Goal: Task Accomplishment & Management: Manage account settings

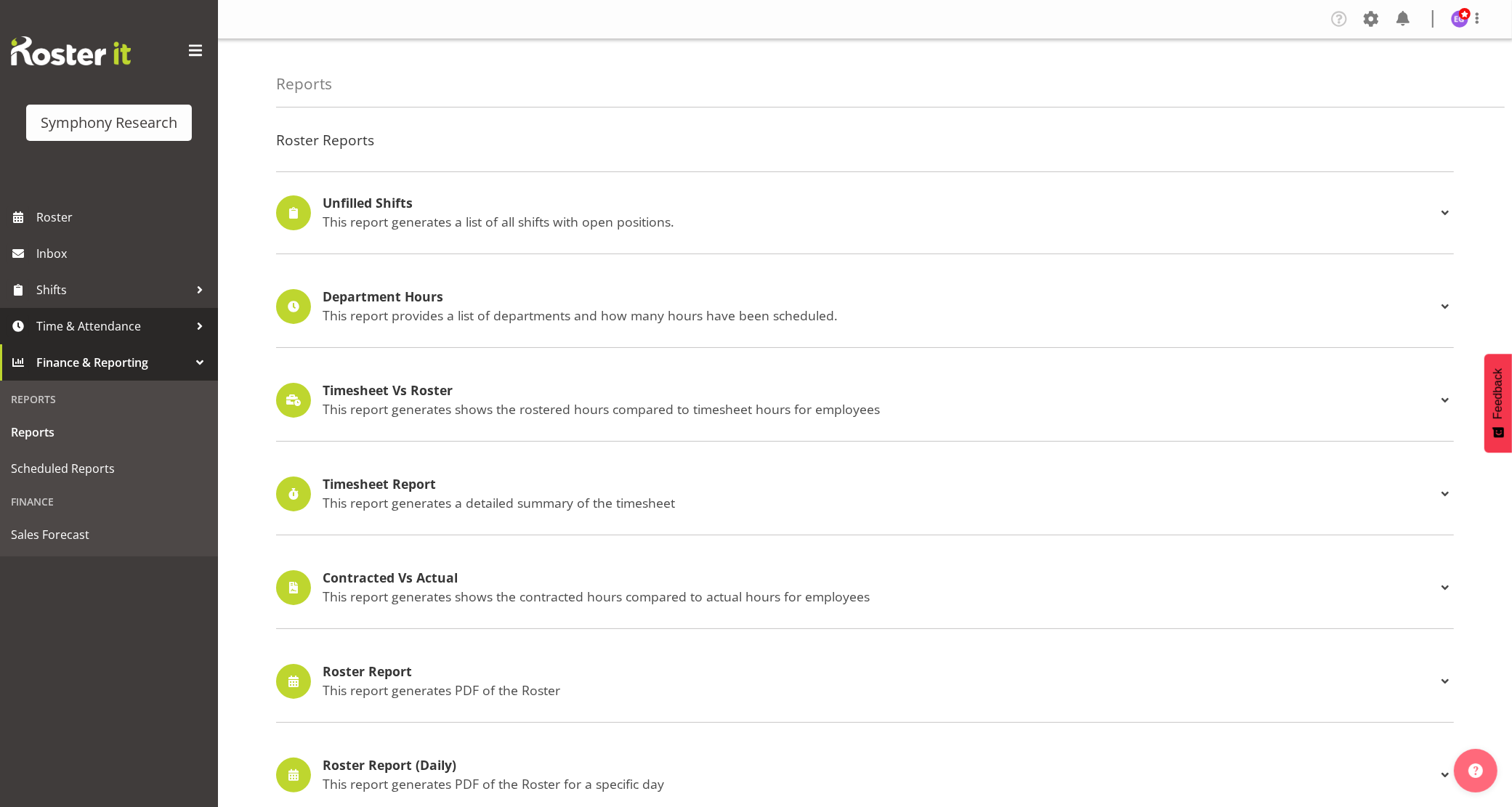
click at [139, 325] on span "Time & Attendance" at bounding box center [113, 326] width 153 height 22
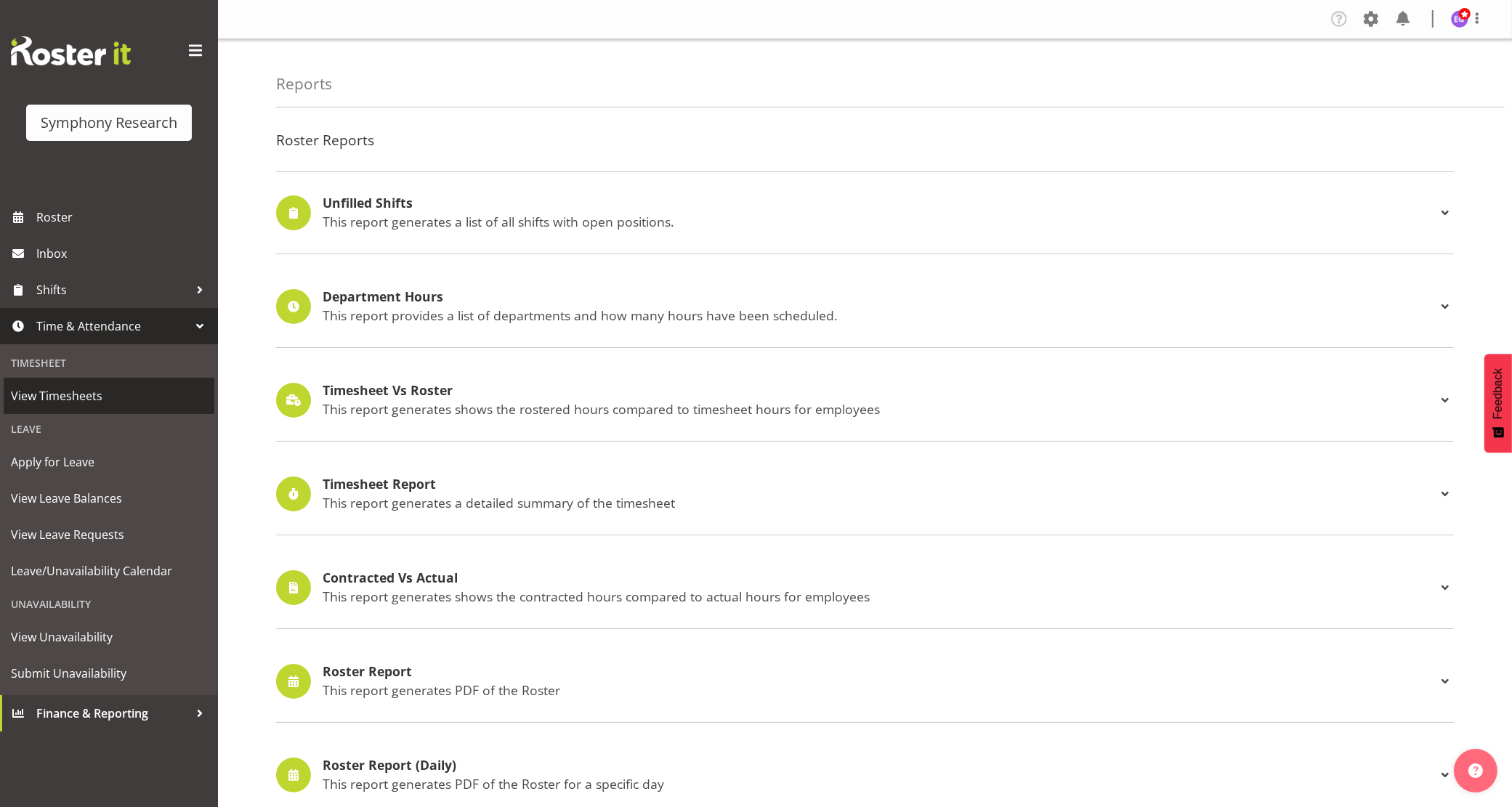
click at [132, 402] on span "View Timesheets" at bounding box center [109, 396] width 196 height 22
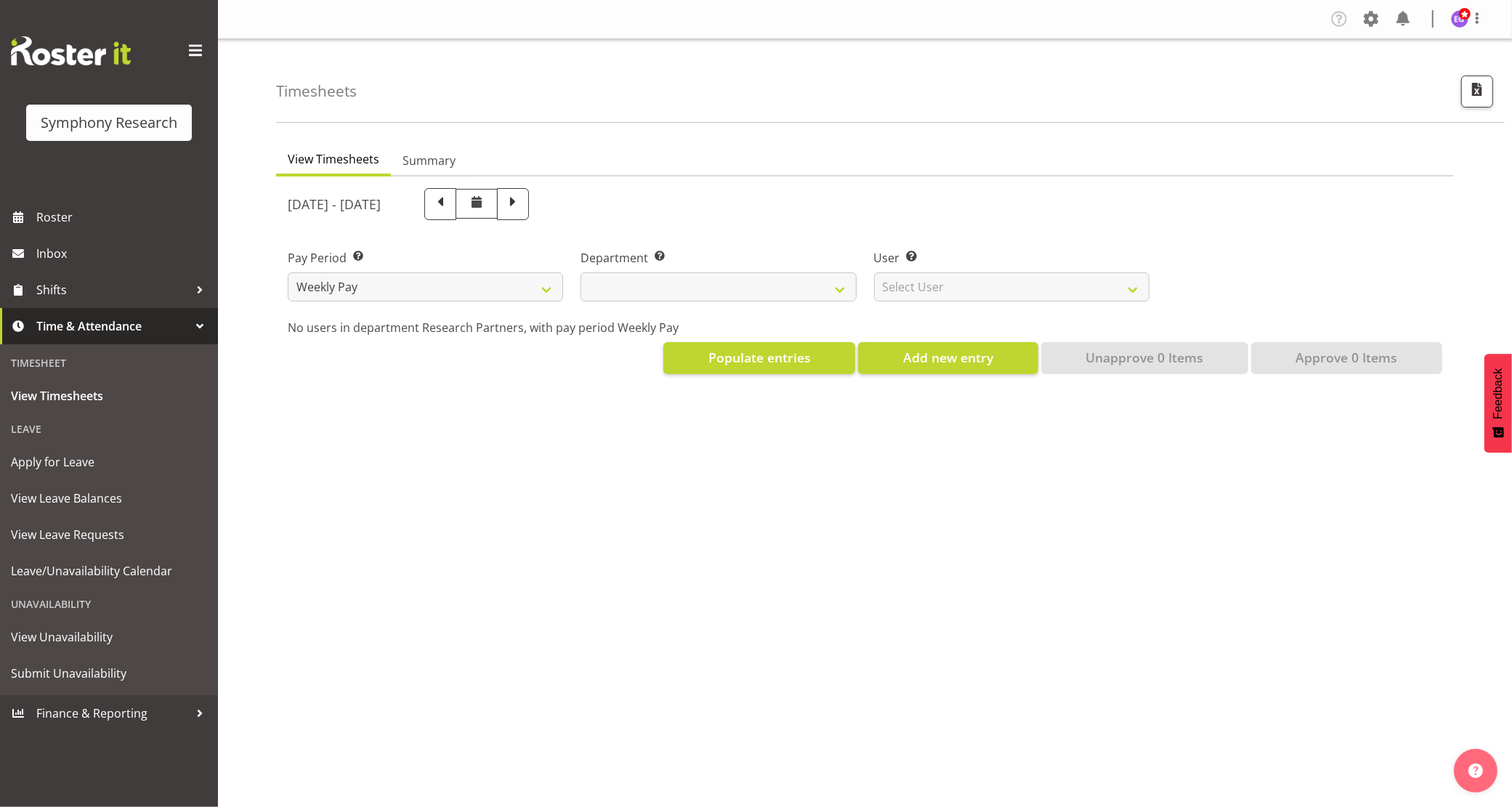
select select
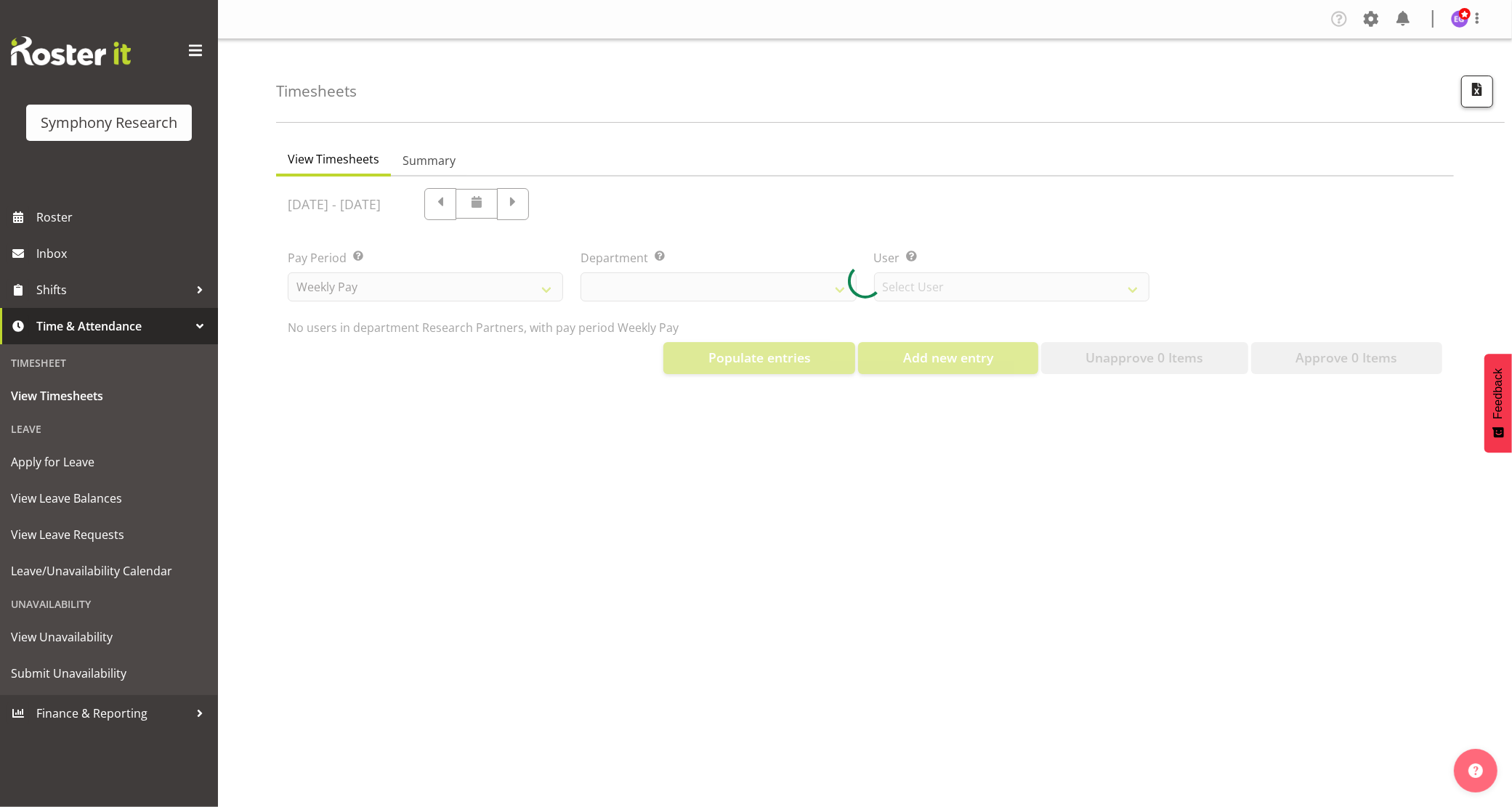
select select "10174"
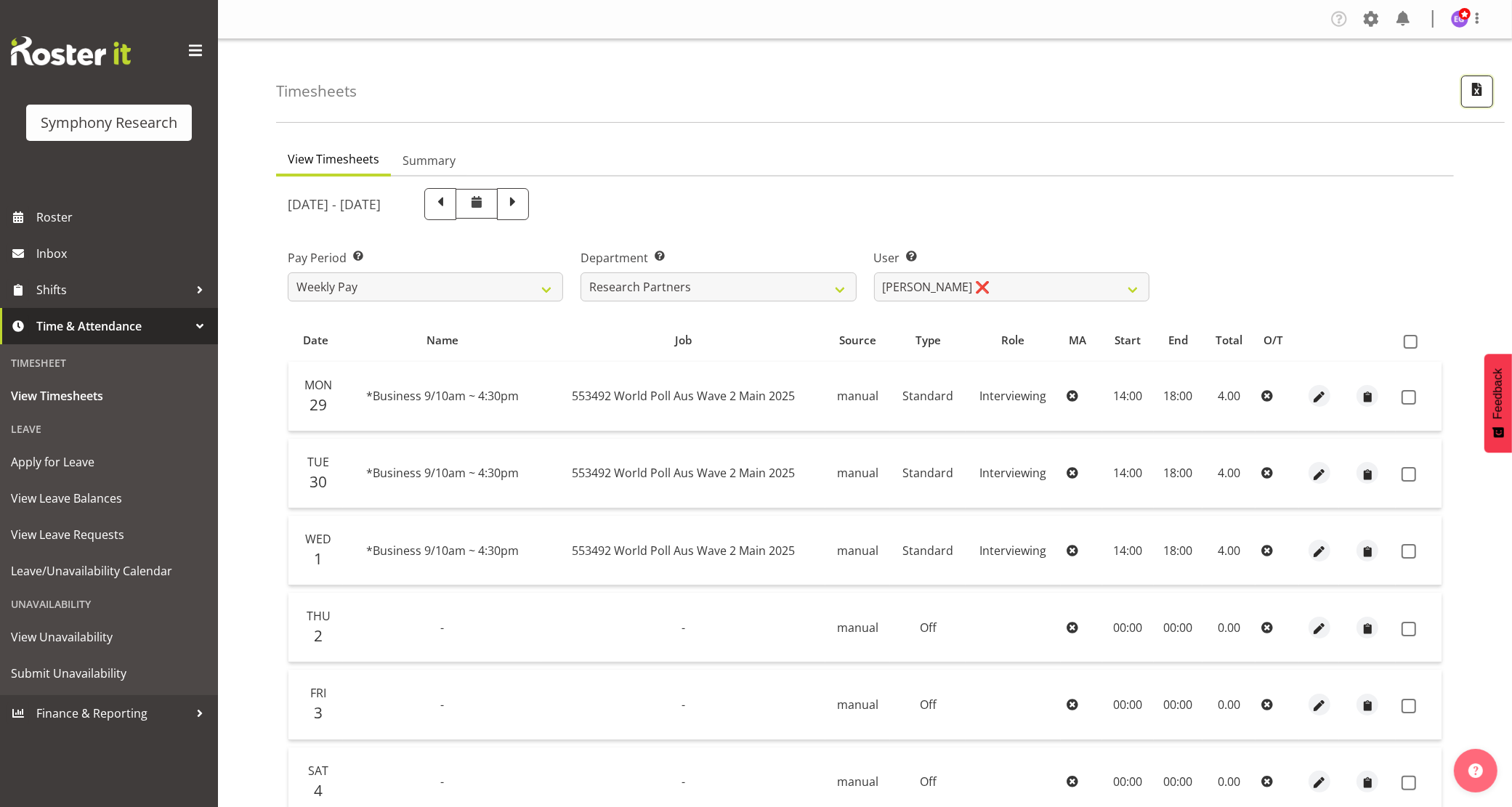
click at [1469, 95] on span "button" at bounding box center [1477, 89] width 19 height 19
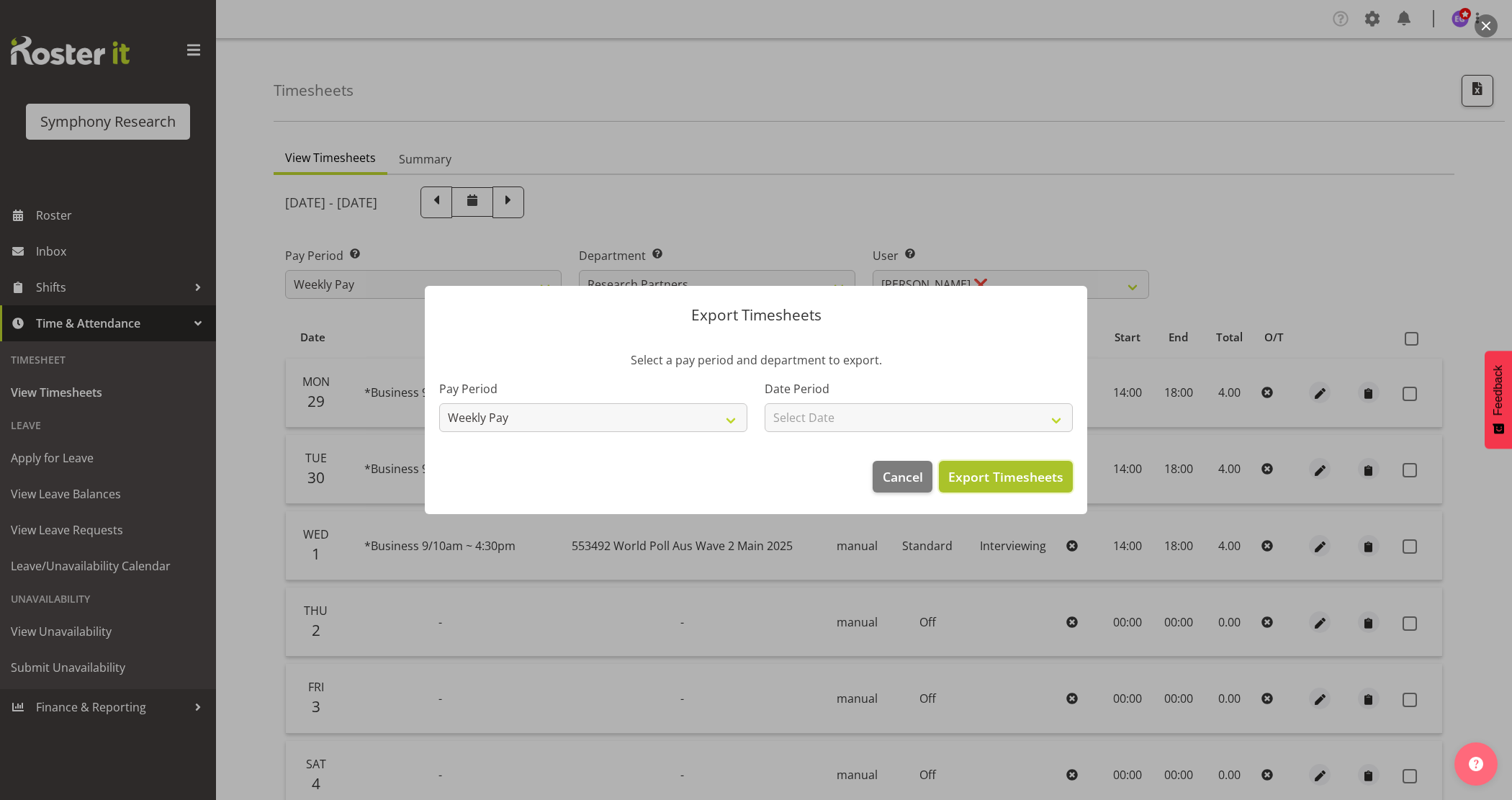
click at [978, 475] on span "Export Timesheets" at bounding box center [1006, 477] width 115 height 19
click at [895, 477] on span "Cancel" at bounding box center [903, 477] width 40 height 19
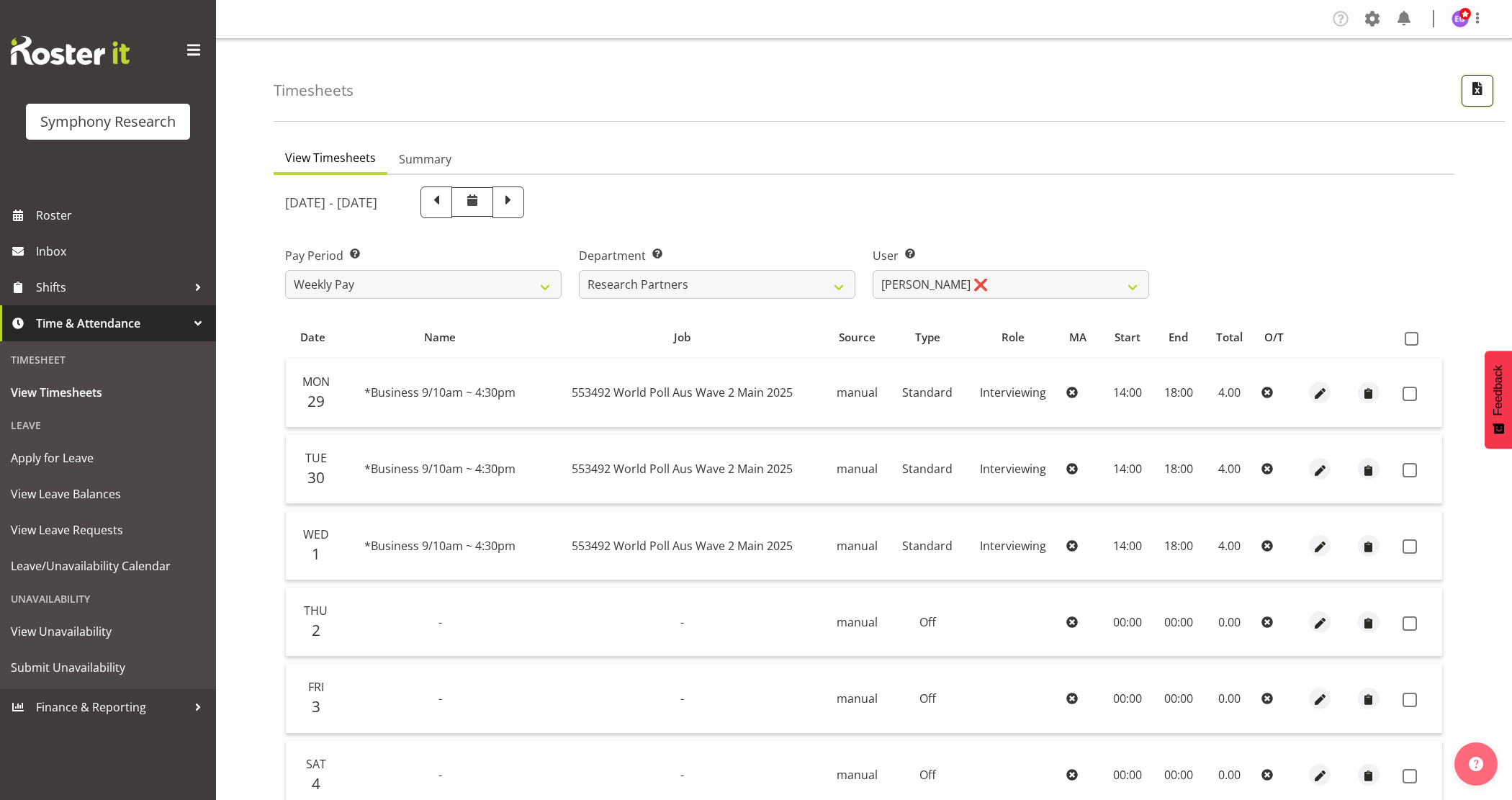
click at [1468, 85] on span "button" at bounding box center [1477, 88] width 19 height 19
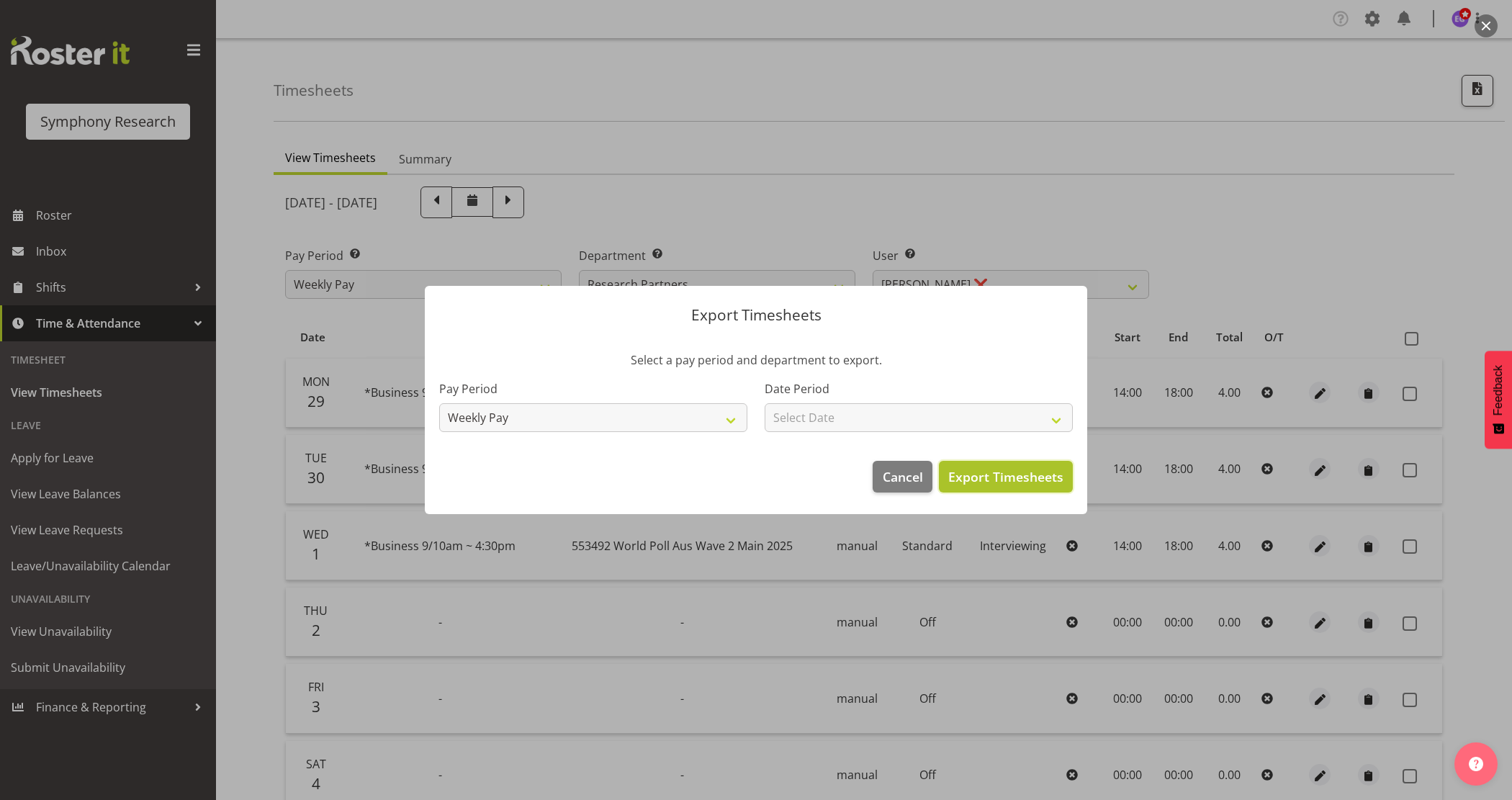
click at [1038, 469] on span "Export Timesheets" at bounding box center [1006, 477] width 115 height 19
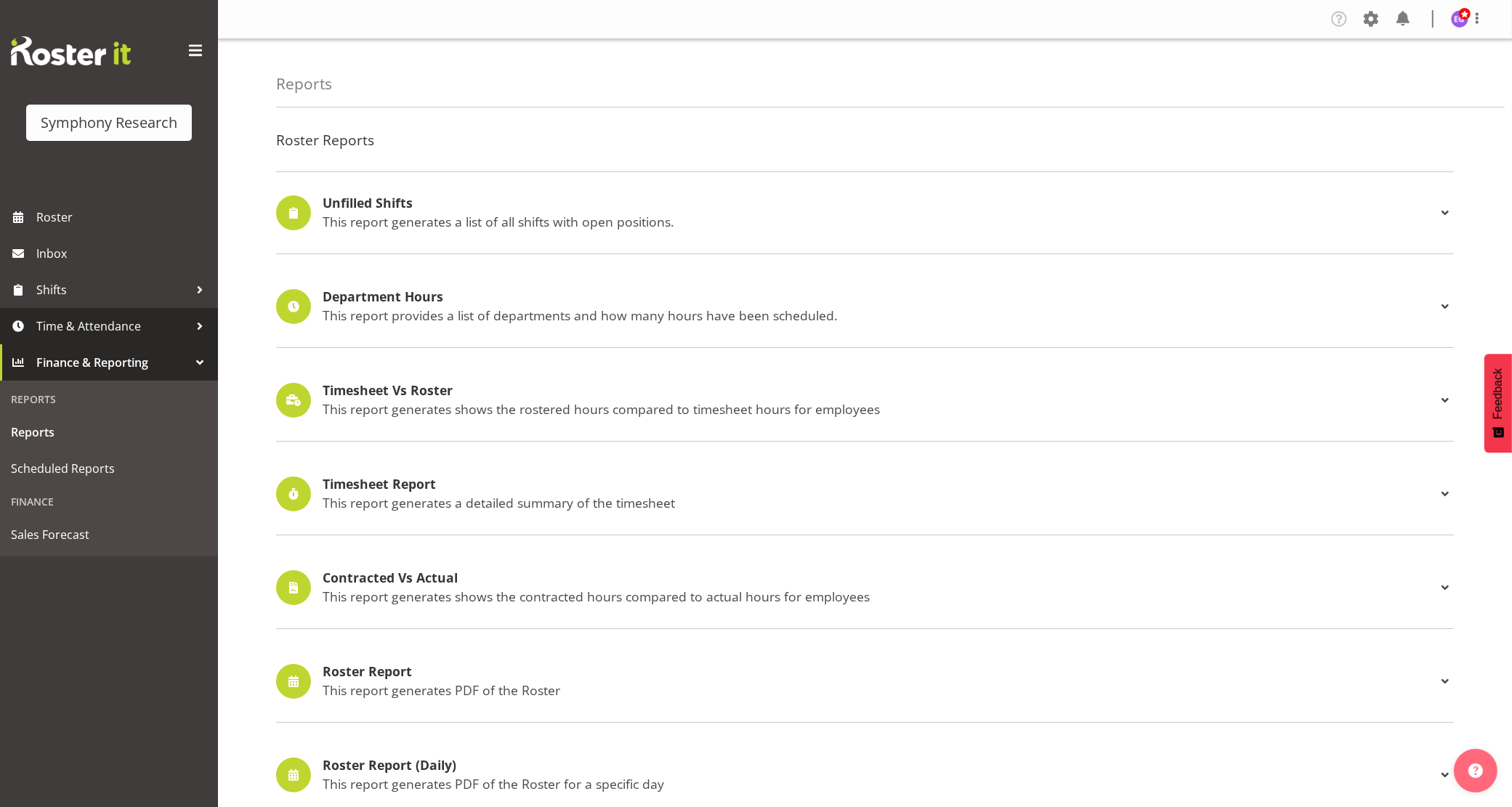
drag, startPoint x: 114, startPoint y: 325, endPoint x: 107, endPoint y: 343, distance: 19.3
click at [114, 327] on span "Time & Attendance" at bounding box center [113, 326] width 153 height 22
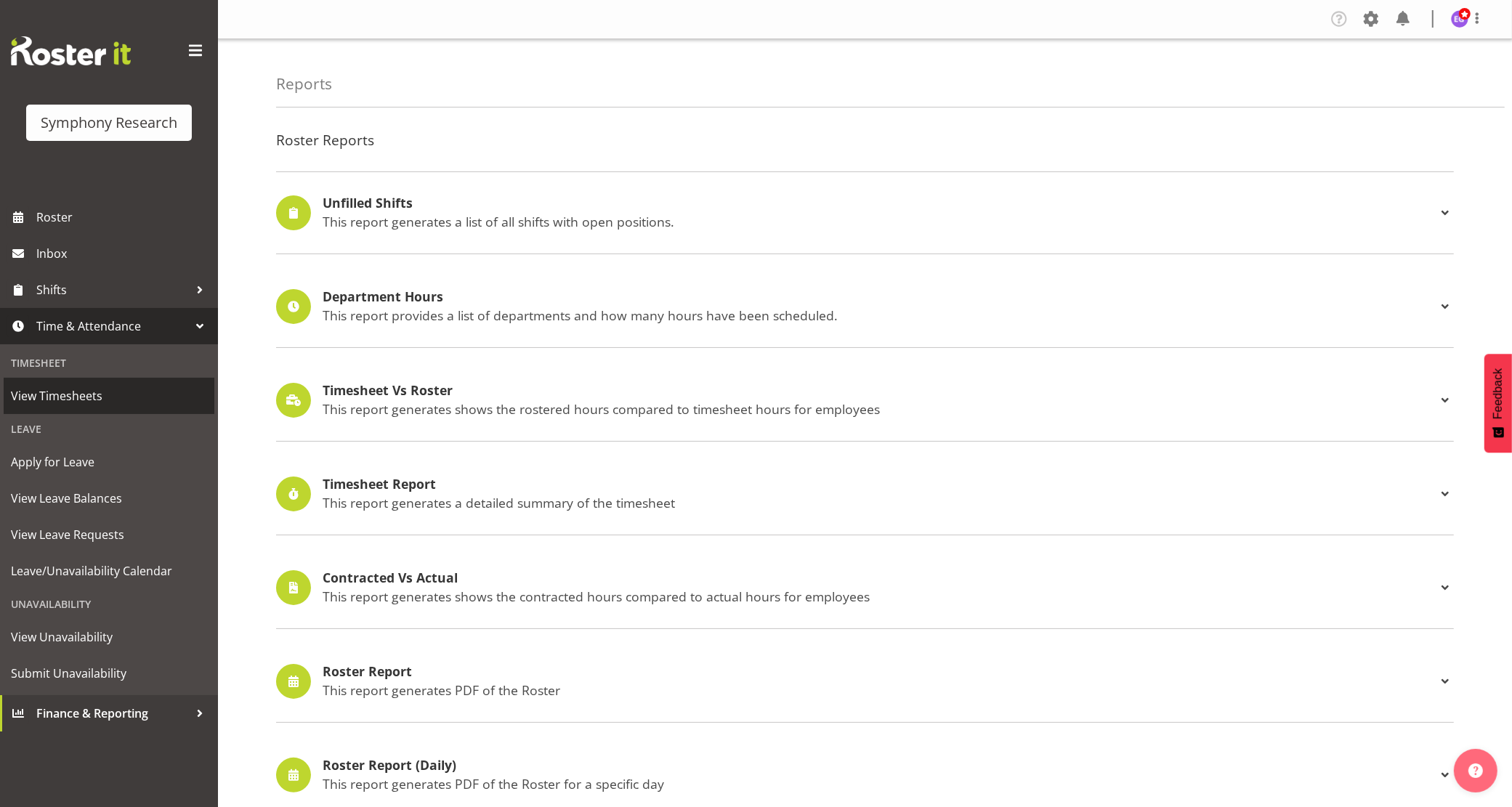
click at [87, 402] on span "View Timesheets" at bounding box center [109, 396] width 196 height 22
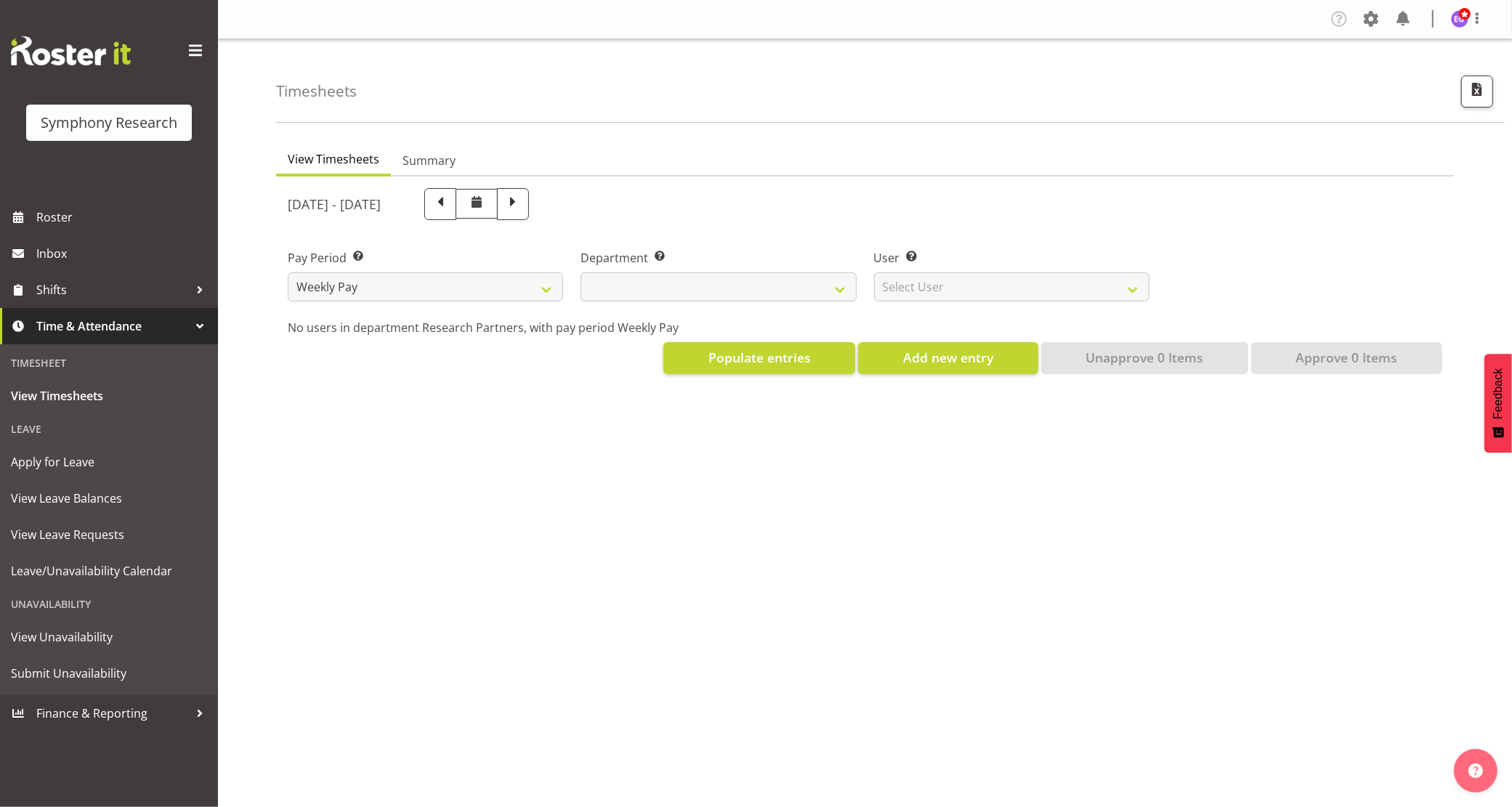
select select
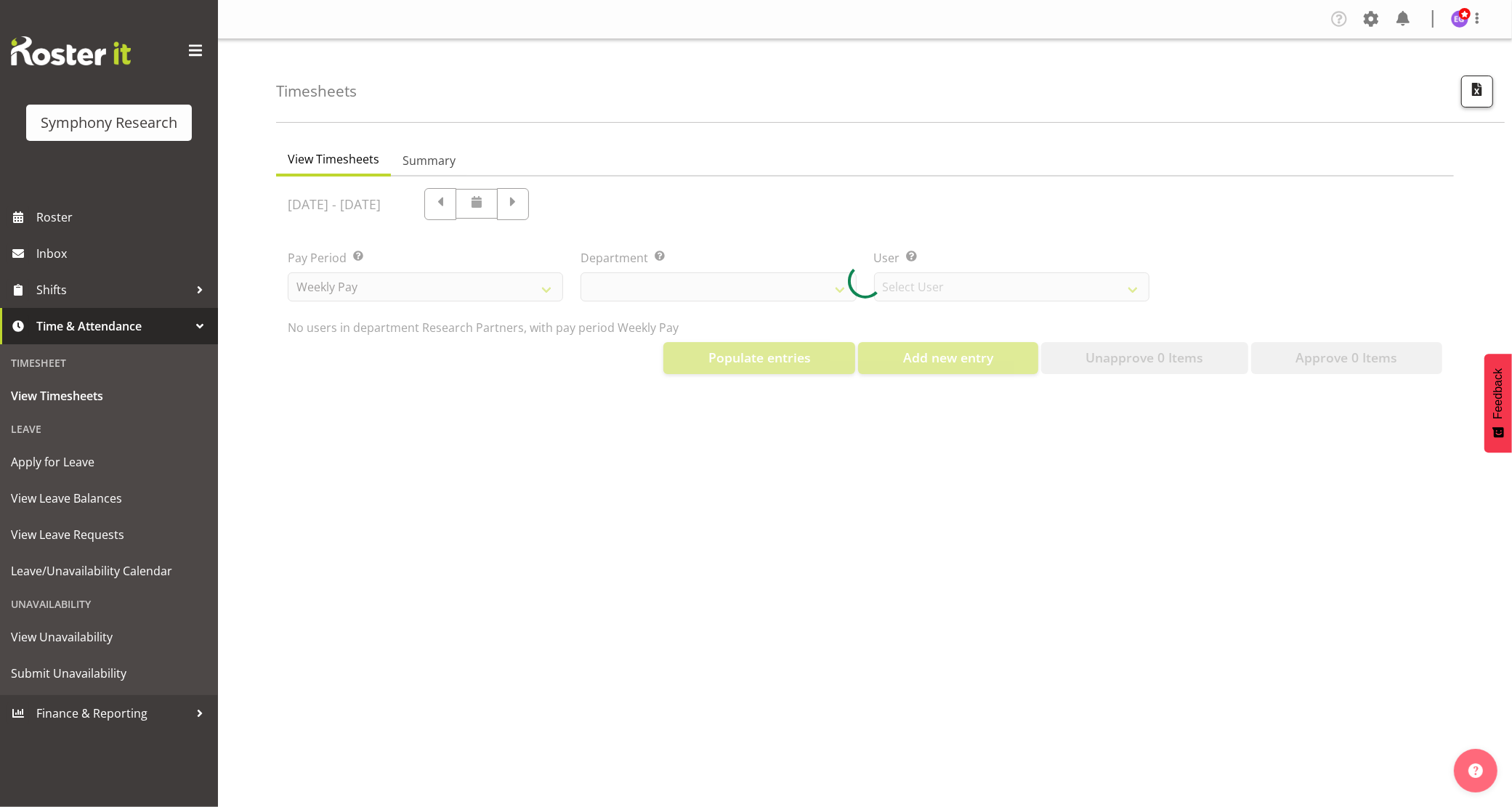
select select "10174"
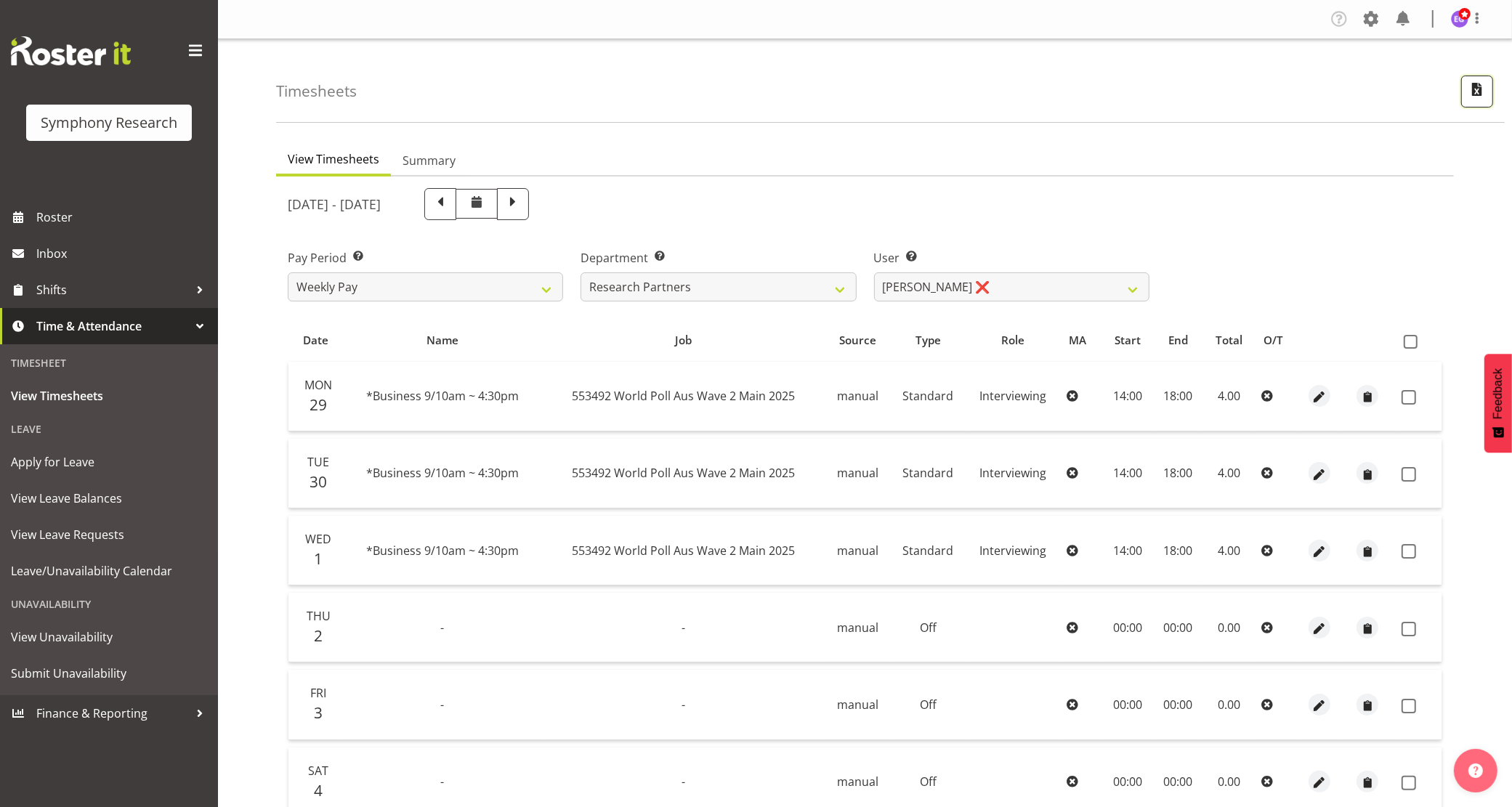
click at [1482, 98] on span "button" at bounding box center [1477, 89] width 19 height 19
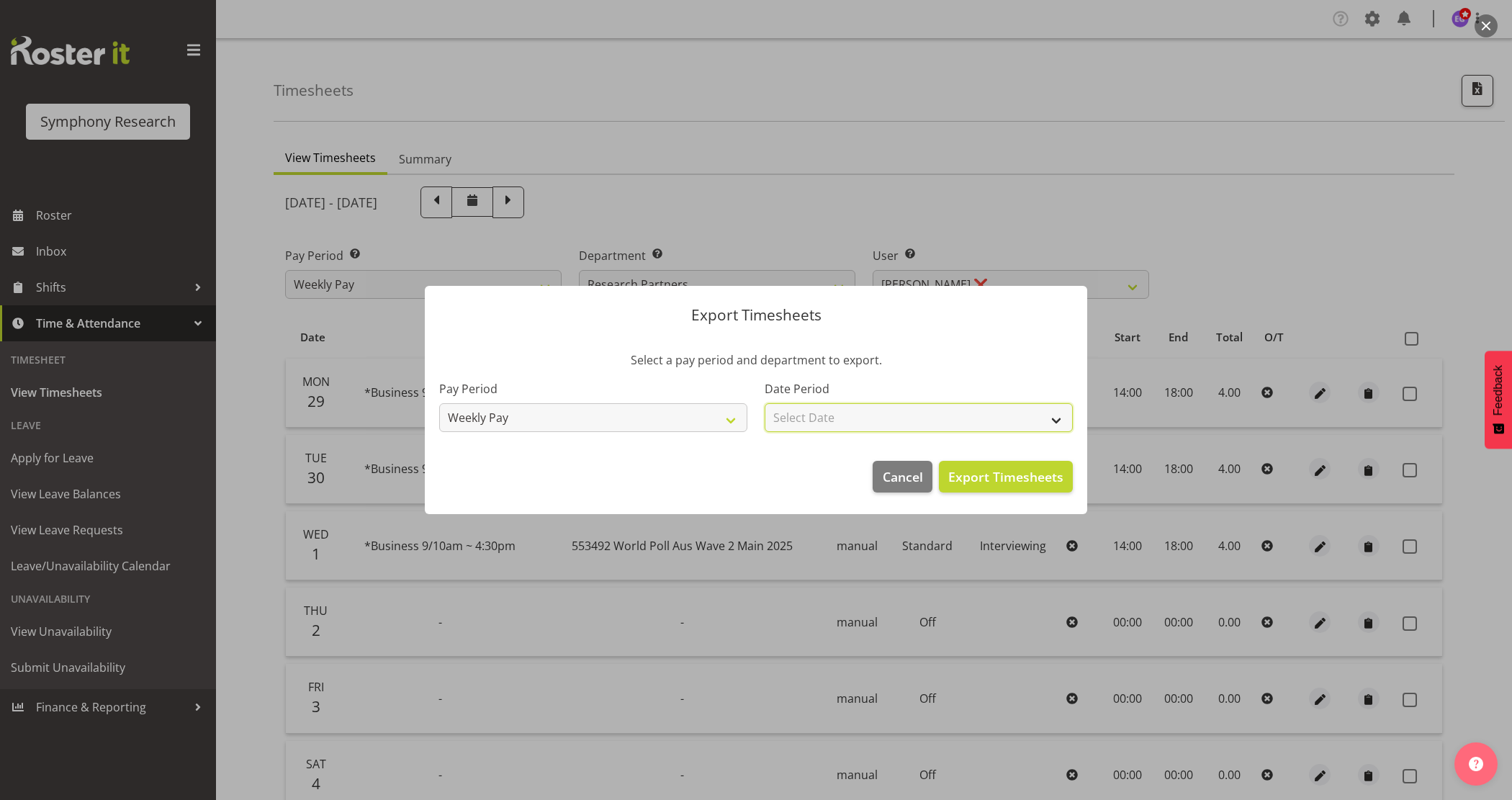
click at [893, 422] on select "Select Date Week starting 06/10/2025 Week starting 29/09/2025 Week starting 22/…" at bounding box center [919, 417] width 308 height 29
select select "2025-09-29"
click at [765, 403] on select "Select Date Week starting 06/10/2025 Week starting 29/09/2025 Week starting 22/…" at bounding box center [919, 417] width 308 height 29
click at [1017, 484] on span "Export Timesheets" at bounding box center [1006, 477] width 115 height 19
click at [905, 485] on span "Cancel" at bounding box center [903, 477] width 40 height 19
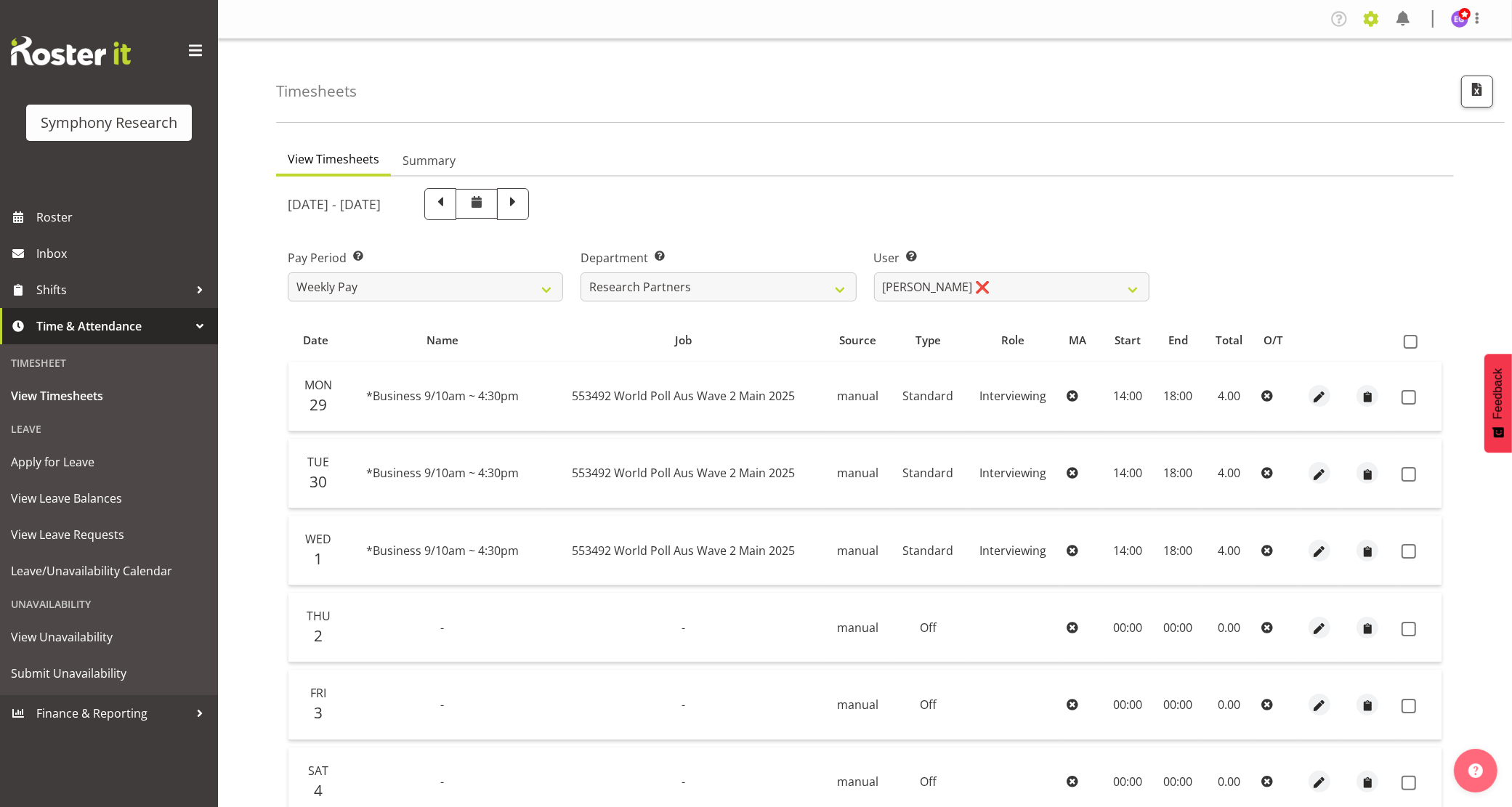
click at [1374, 19] on span at bounding box center [1371, 19] width 23 height 23
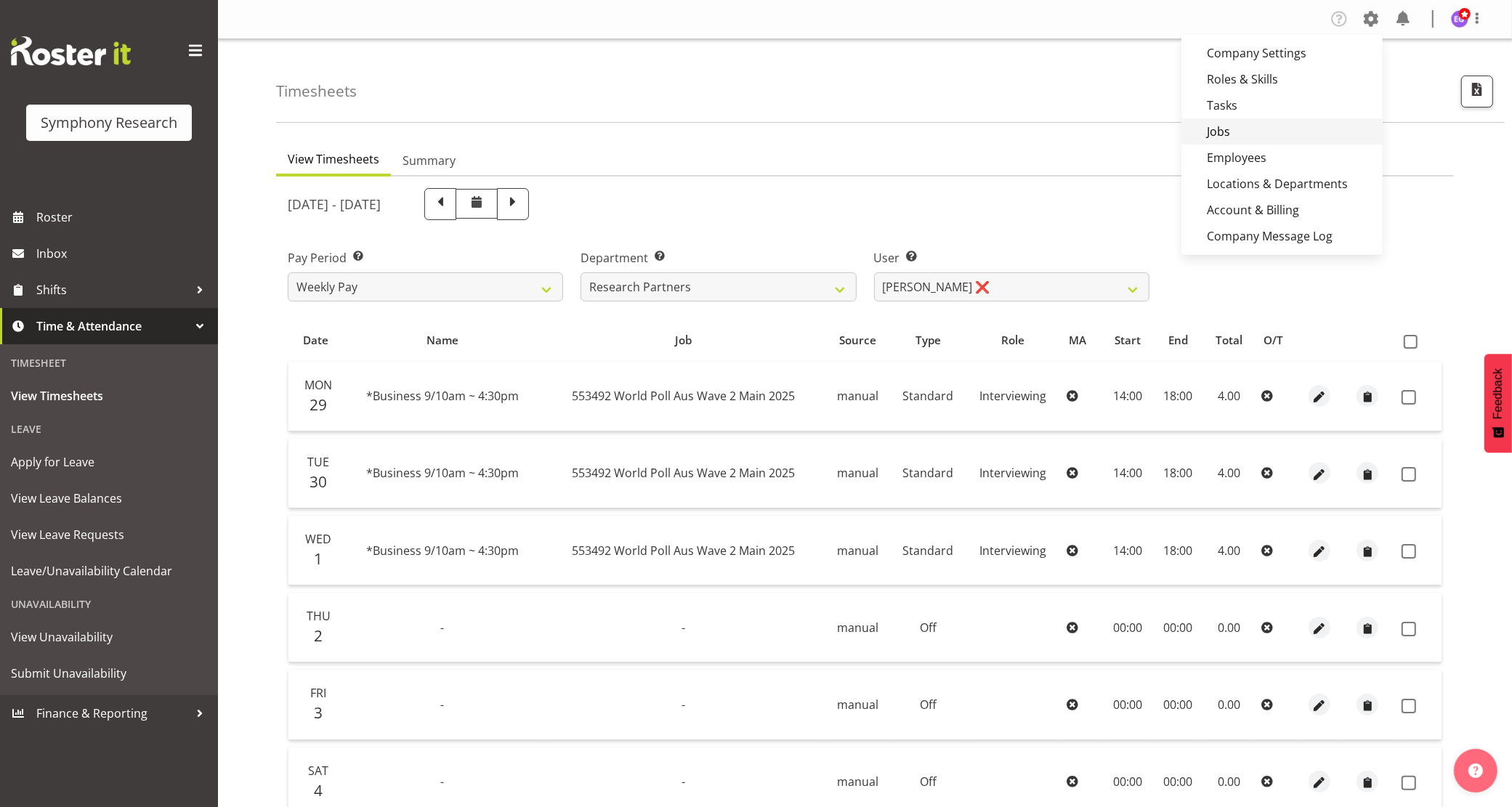
click at [1239, 135] on link "Jobs" at bounding box center [1282, 131] width 201 height 26
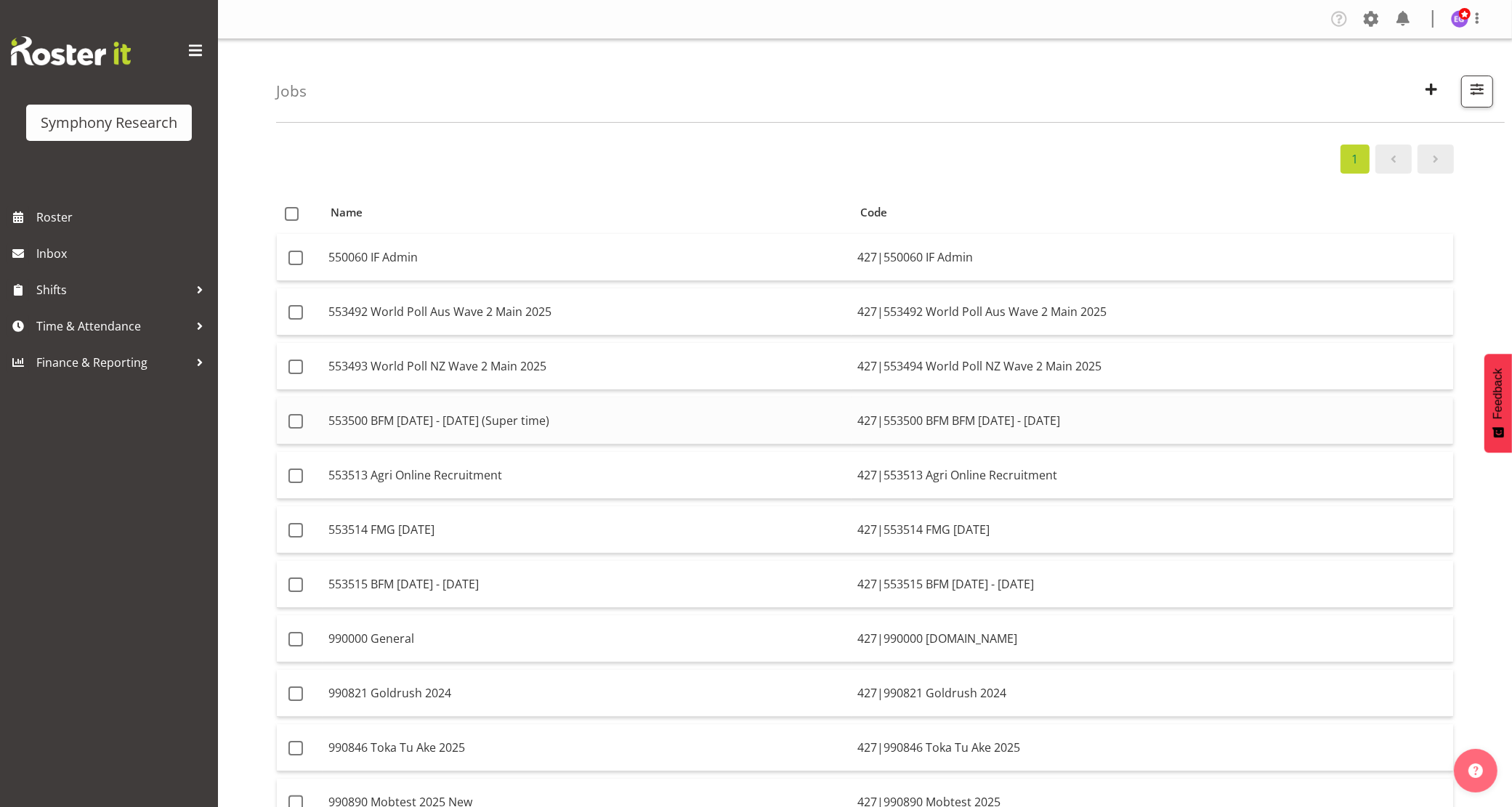
click at [556, 423] on td "553500 BFM [DATE] - [DATE] (Super time)" at bounding box center [586, 420] width 529 height 47
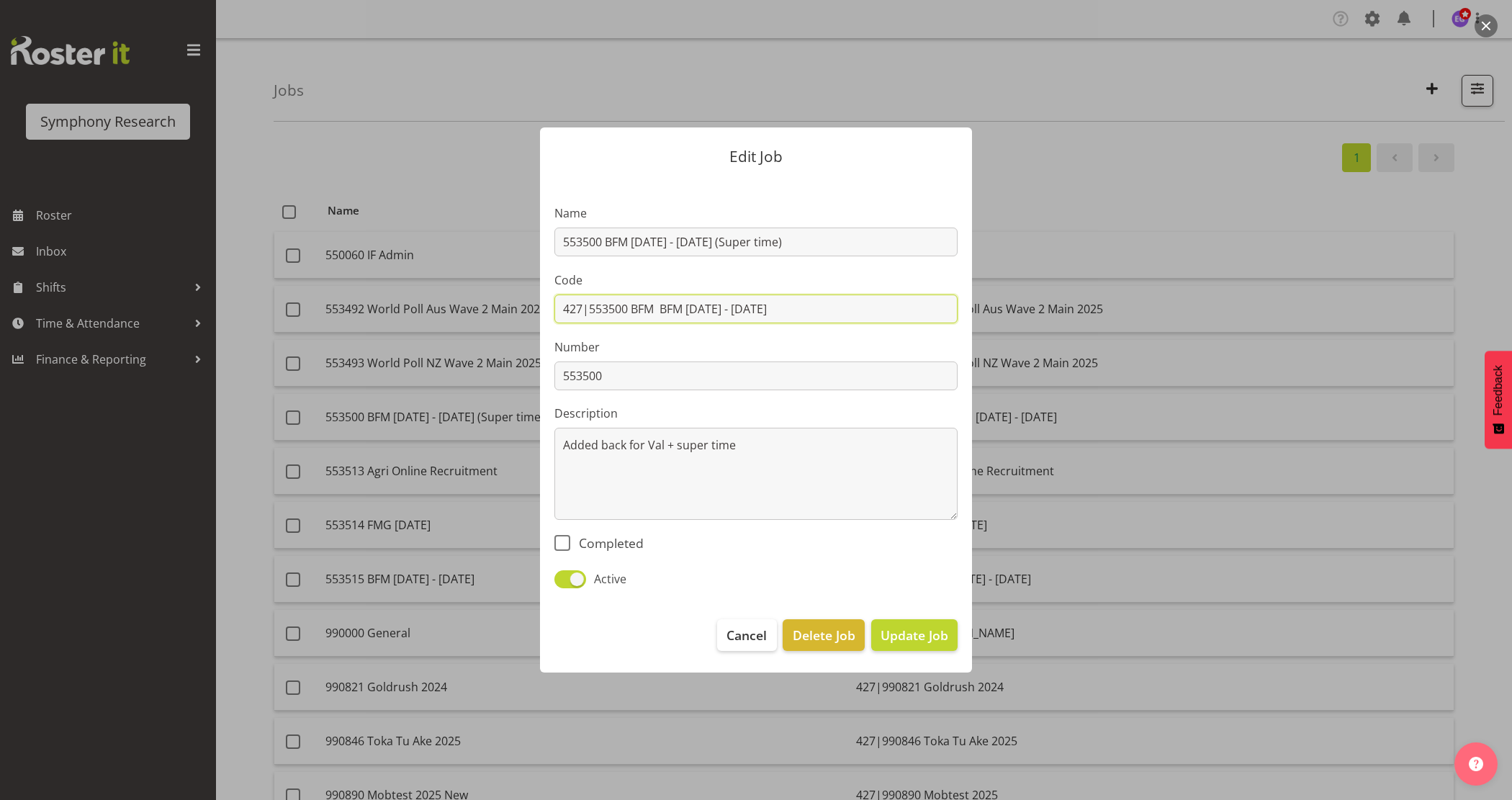
drag, startPoint x: 792, startPoint y: 306, endPoint x: 591, endPoint y: 300, distance: 201.1
click at [591, 300] on input "427|553500 BFM BFM [DATE] - [DATE]" at bounding box center [756, 308] width 403 height 29
paste input "text"
click at [712, 311] on input "427|" at bounding box center [756, 308] width 403 height 29
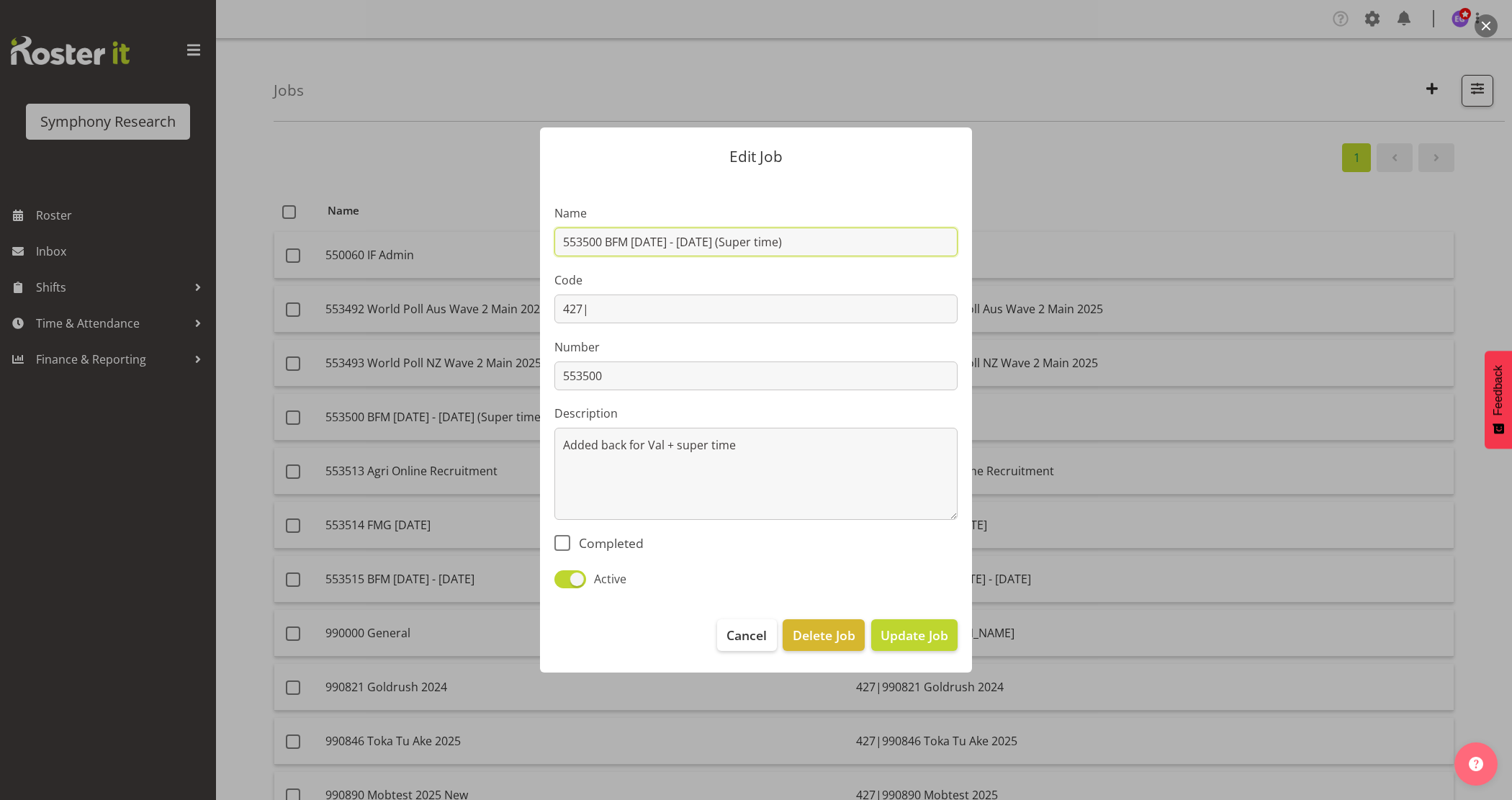
drag, startPoint x: 703, startPoint y: 242, endPoint x: 505, endPoint y: 236, distance: 198.1
click at [505, 236] on div "Edit Job Name 553500 BFM [DATE] - [DATE] (Super time) Code 427| Number 553500 D…" at bounding box center [756, 400] width 692 height 618
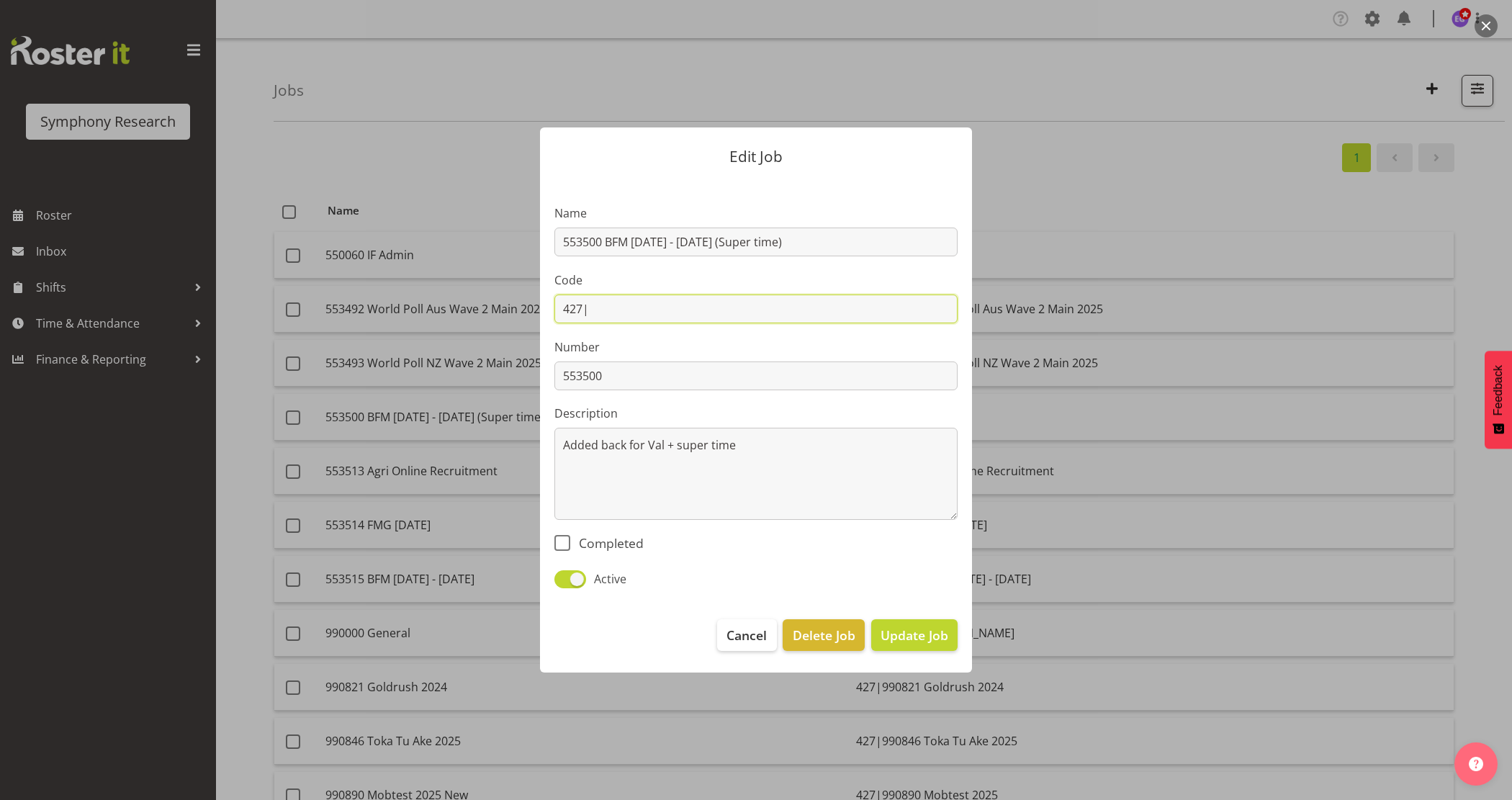
click at [669, 311] on input "427|" at bounding box center [756, 308] width 403 height 29
paste input "553500 BFM [DATE] - [DATE]"
type input "427|553500 BFM [DATE] - [DATE]"
click at [904, 635] on span "Update Job" at bounding box center [914, 635] width 67 height 19
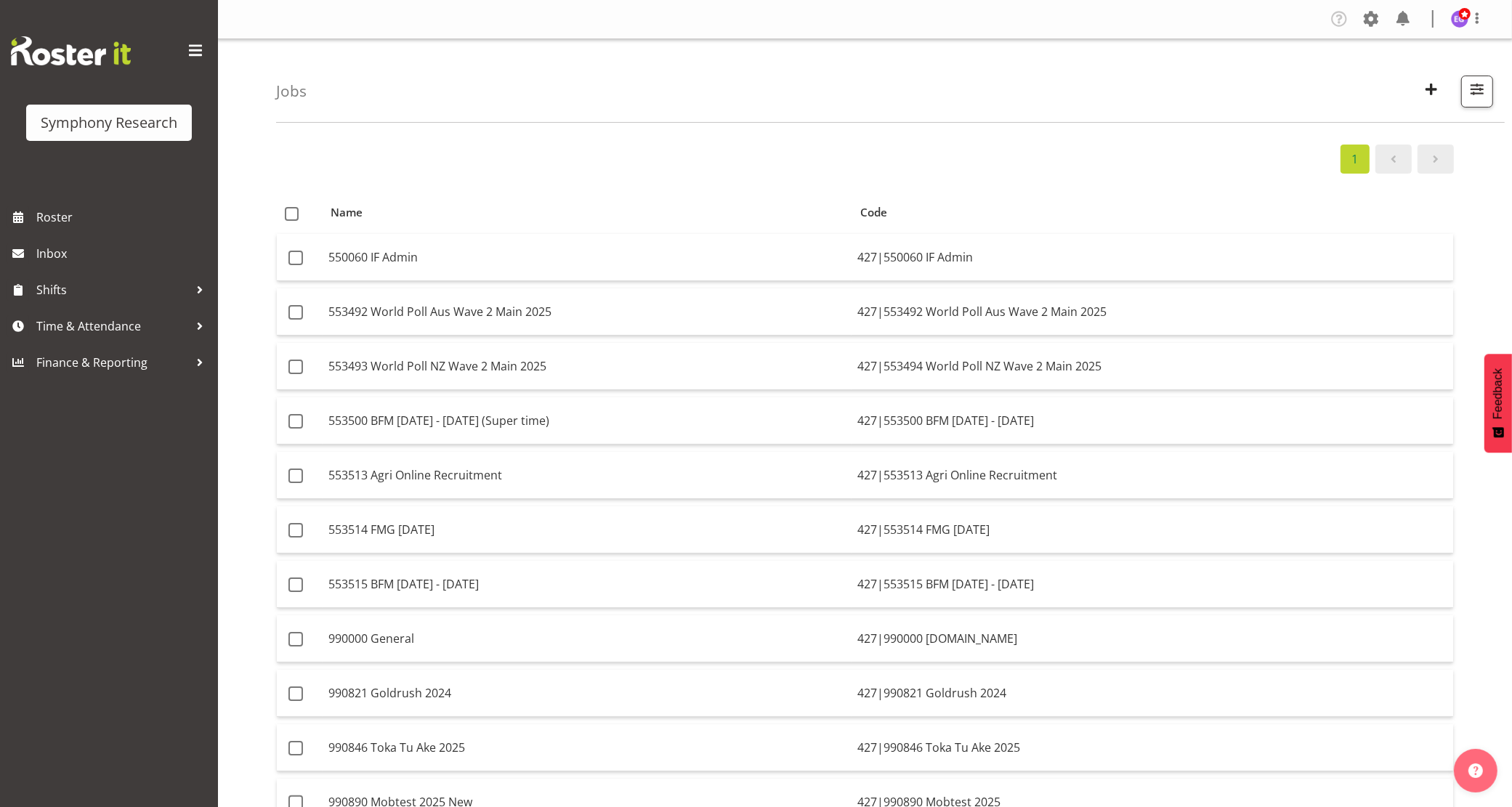
click at [521, 156] on div "1" at bounding box center [864, 159] width 1178 height 29
